Goal: Information Seeking & Learning: Understand process/instructions

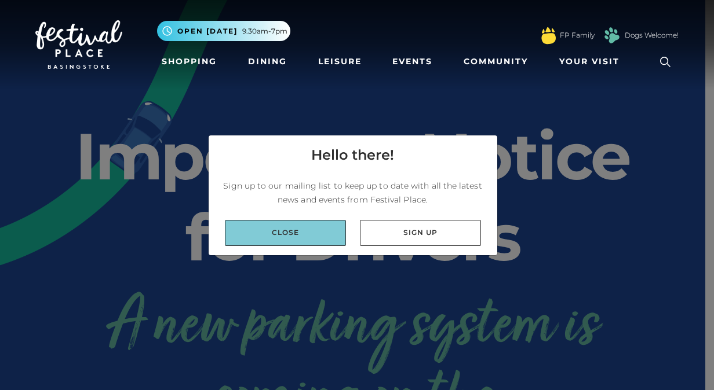
click at [309, 233] on link "Close" at bounding box center [285, 233] width 121 height 26
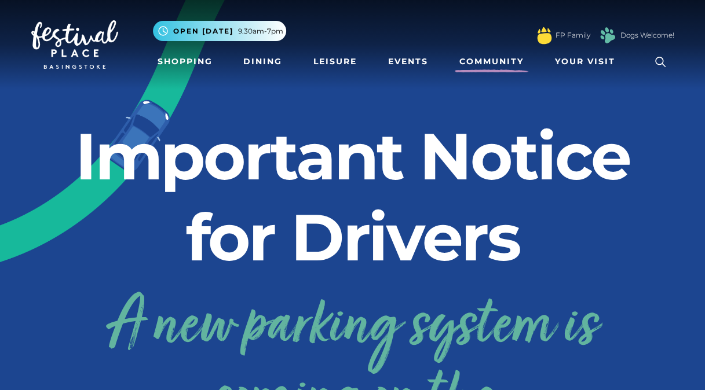
click at [503, 61] on link "Community" at bounding box center [492, 61] width 74 height 21
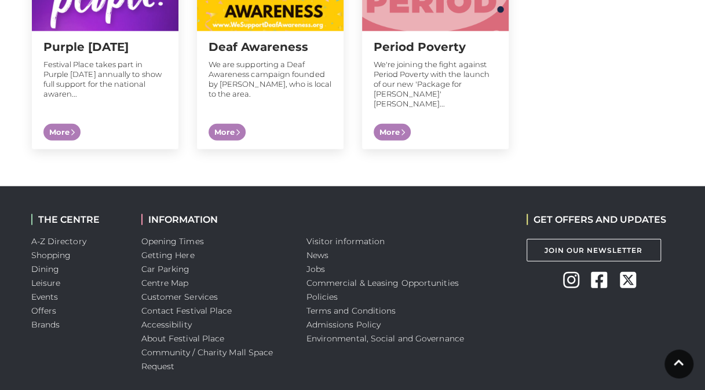
scroll to position [1339, 0]
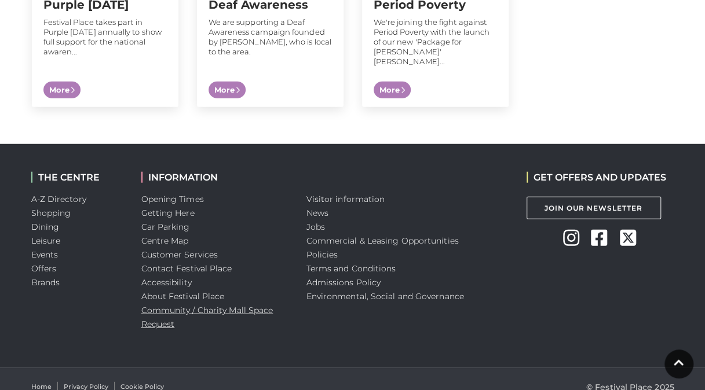
click at [163, 305] on link "Community / Charity Mall Space Request" at bounding box center [207, 317] width 132 height 24
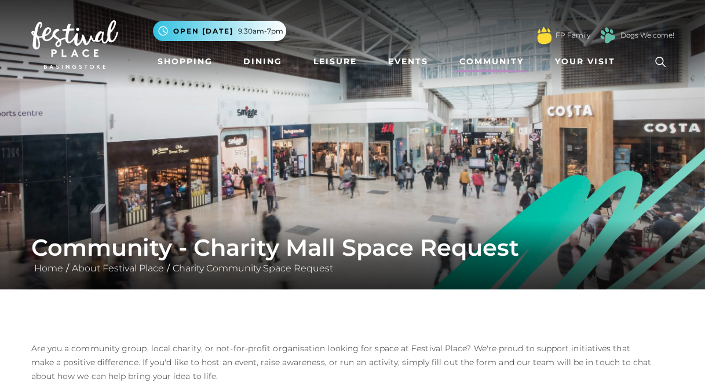
click at [591, 57] on span "Your Visit" at bounding box center [585, 62] width 60 height 12
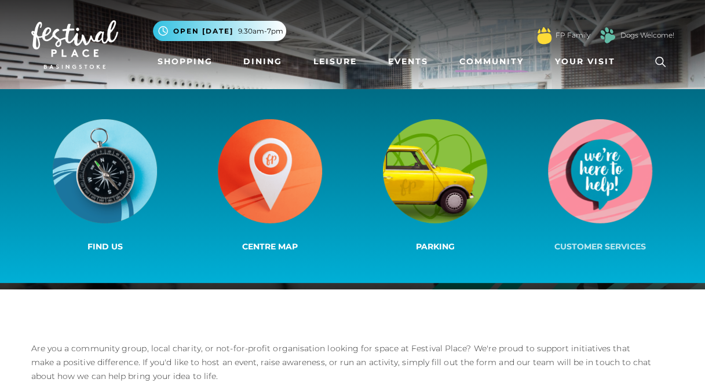
click at [611, 218] on img at bounding box center [600, 171] width 104 height 104
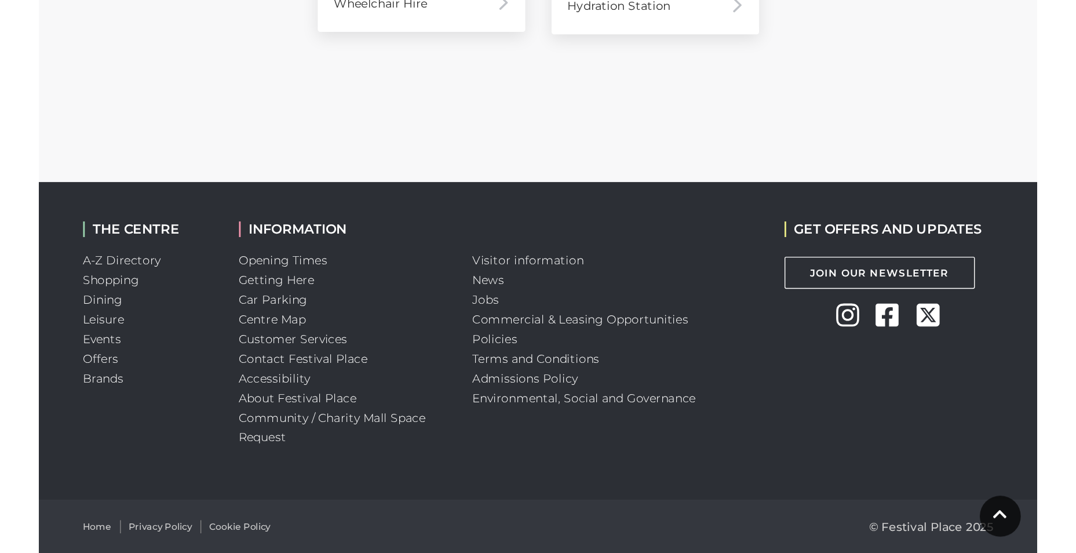
scroll to position [899, 0]
